Goal: Navigation & Orientation: Find specific page/section

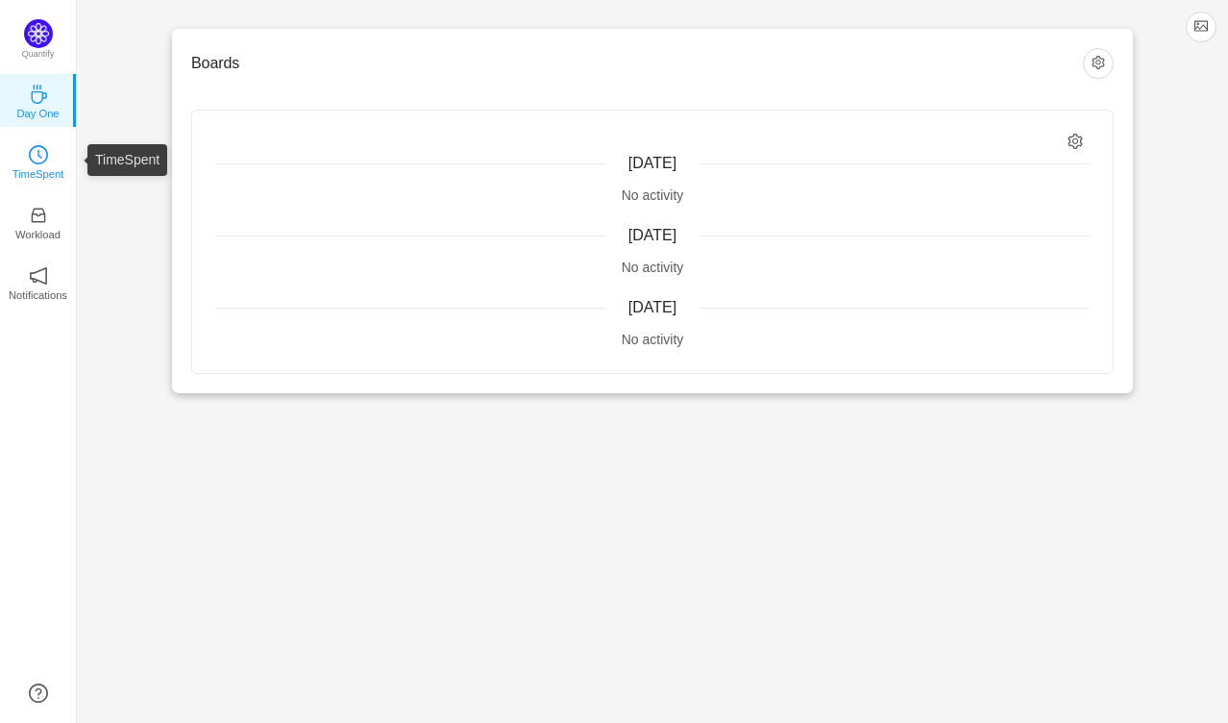
click at [29, 149] on icon "icon: clock-circle" at bounding box center [38, 154] width 19 height 19
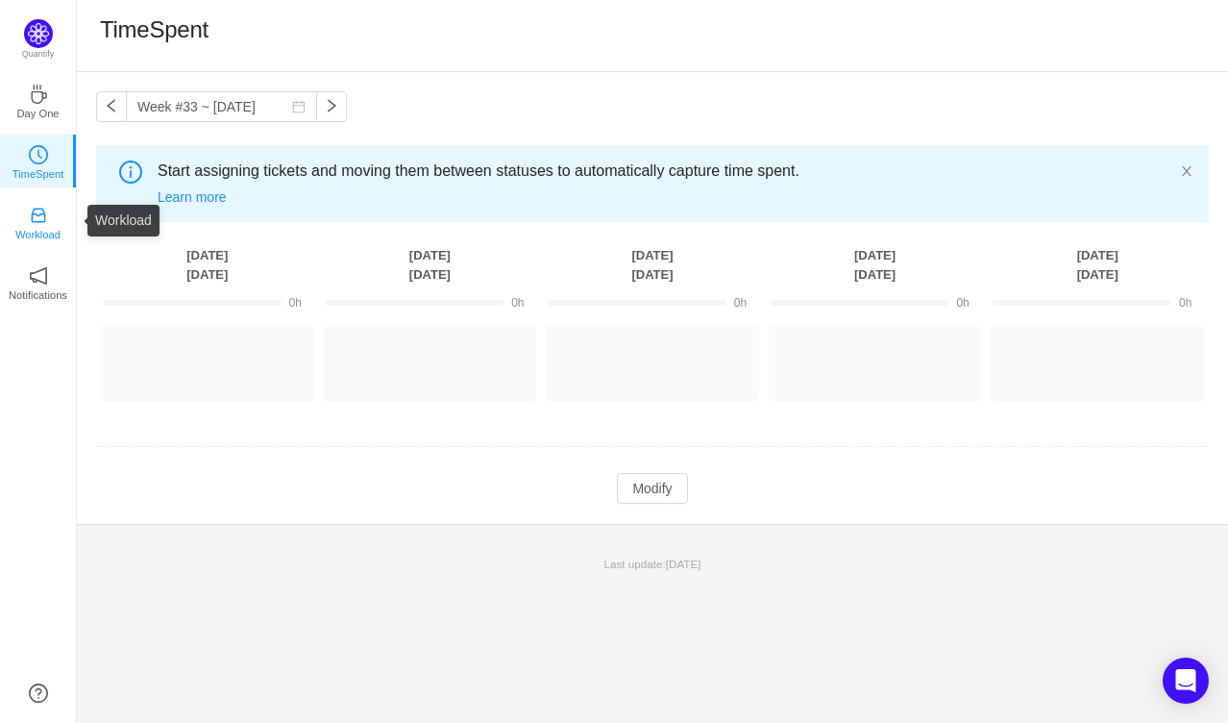
click at [50, 232] on p "Workload" at bounding box center [37, 234] width 45 height 17
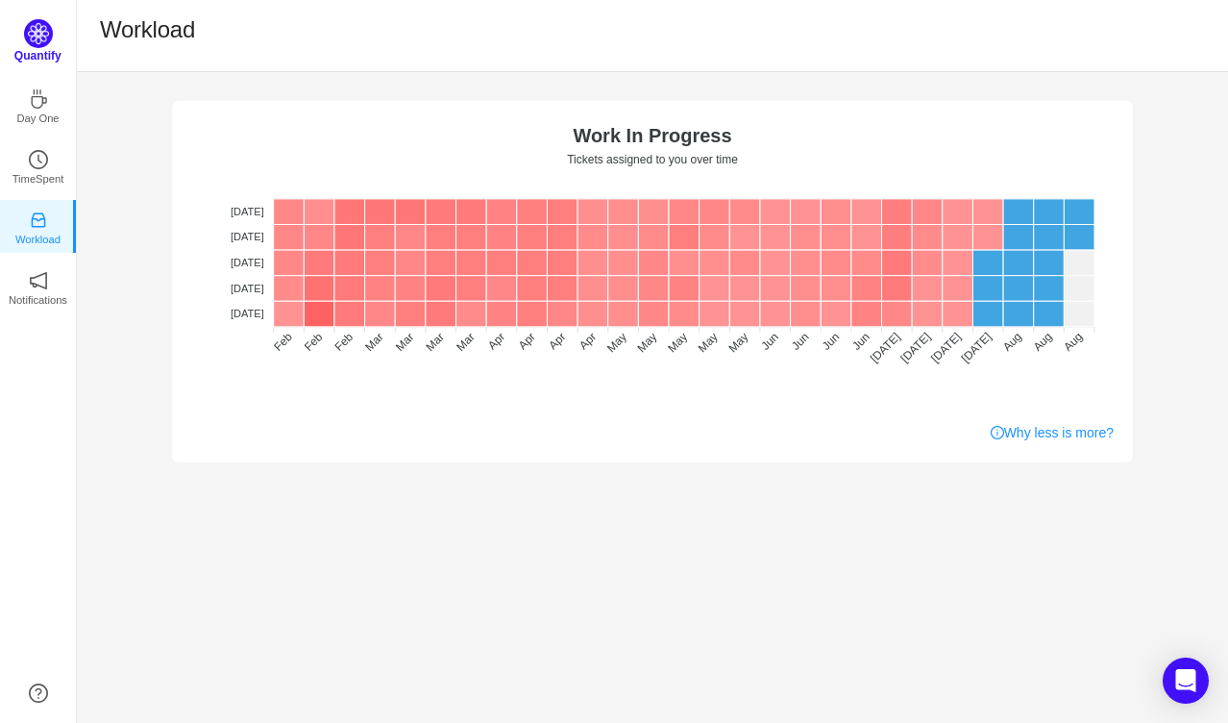
click at [27, 33] on img at bounding box center [38, 33] width 29 height 29
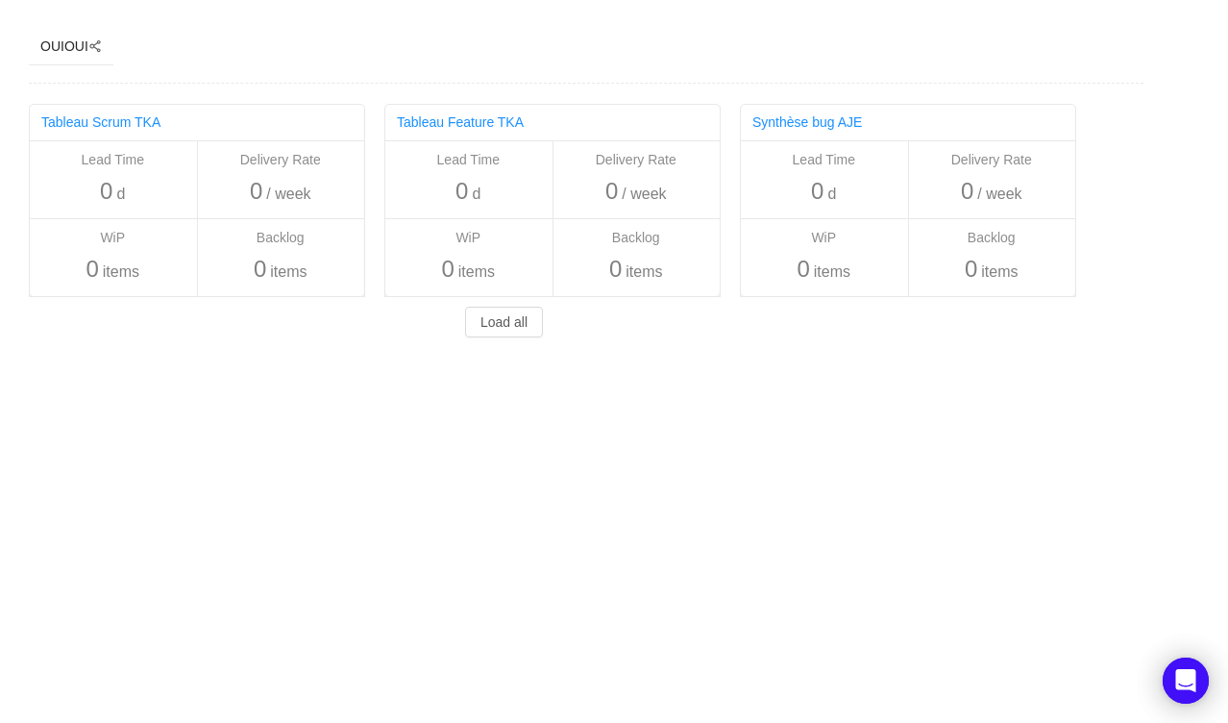
click at [55, 50] on div "OUIOUI" at bounding box center [64, 47] width 48 height 36
click at [260, 51] on div "OUIOUI Others Tableau Scrum TKA Lead Time 0 d Delivery Rate 0 / week WiP 0 item…" at bounding box center [576, 178] width 1153 height 356
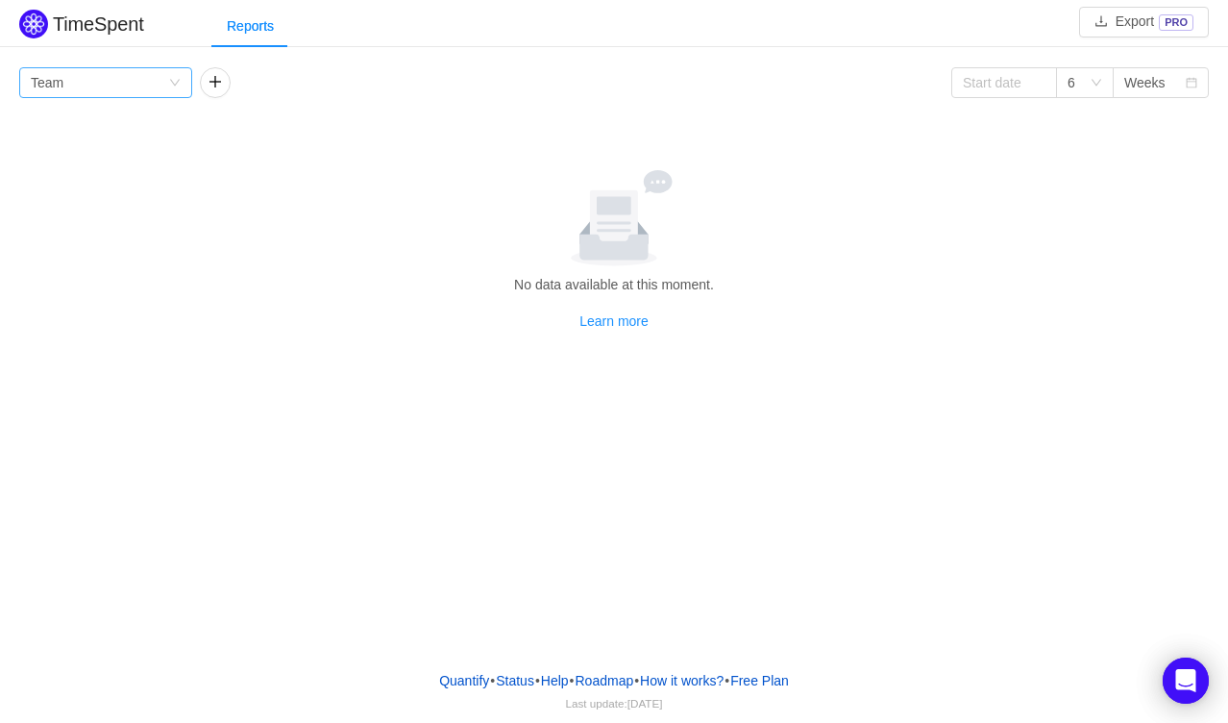
click at [172, 86] on icon "icon: down" at bounding box center [175, 83] width 12 height 12
